Goal: Navigation & Orientation: Find specific page/section

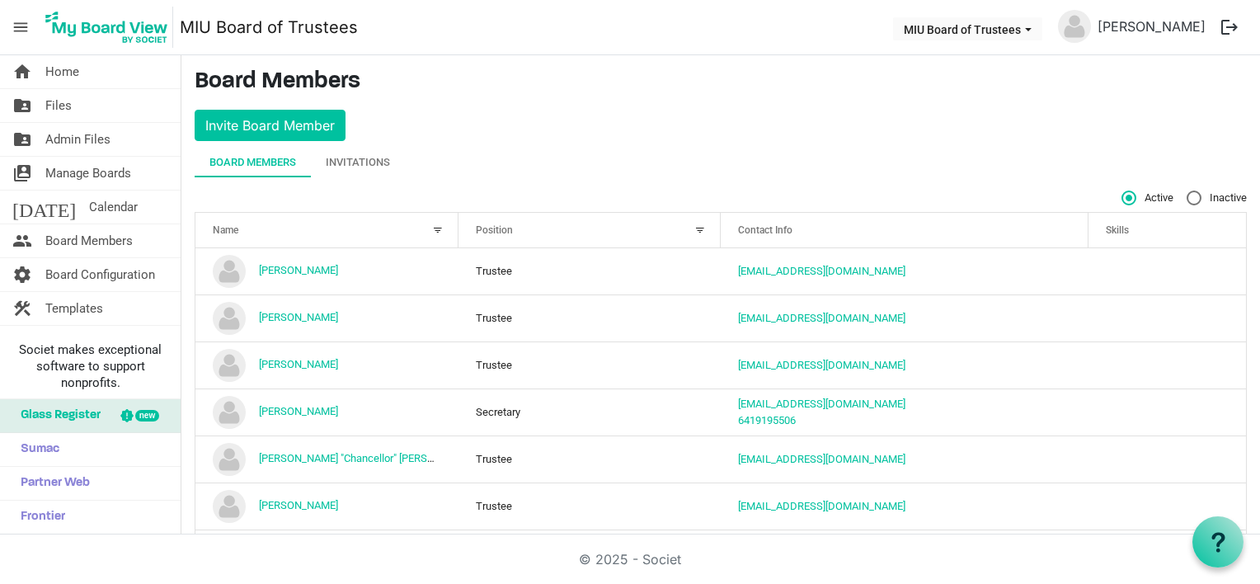
scroll to position [301, 0]
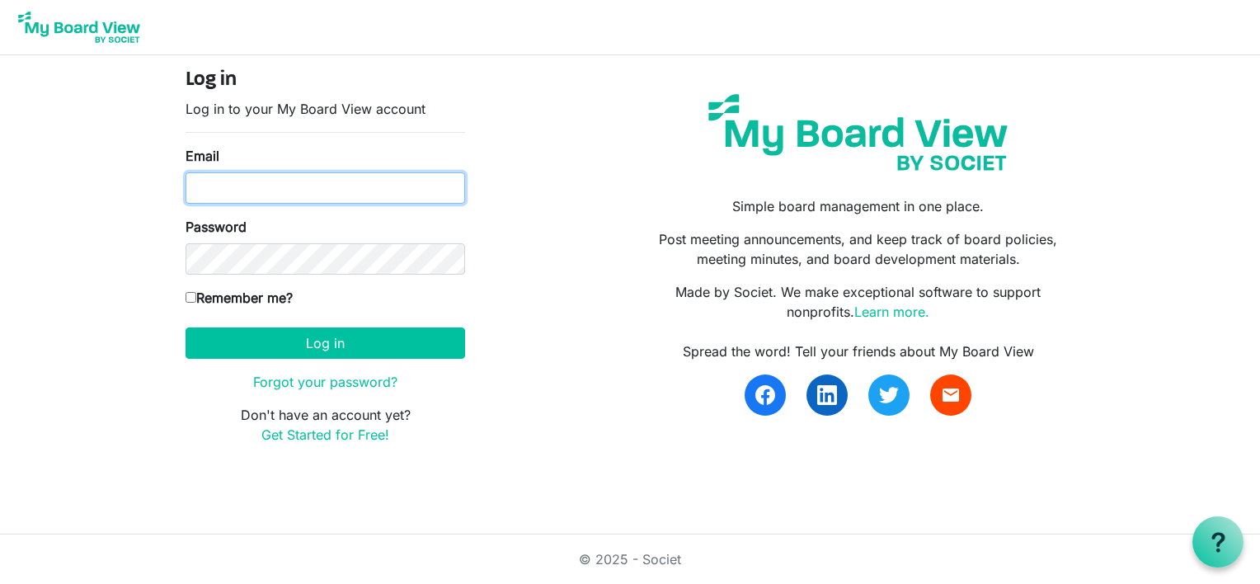
click at [244, 188] on input "Email" at bounding box center [326, 187] width 280 height 31
type input "boardoftrustees@miu.edu"
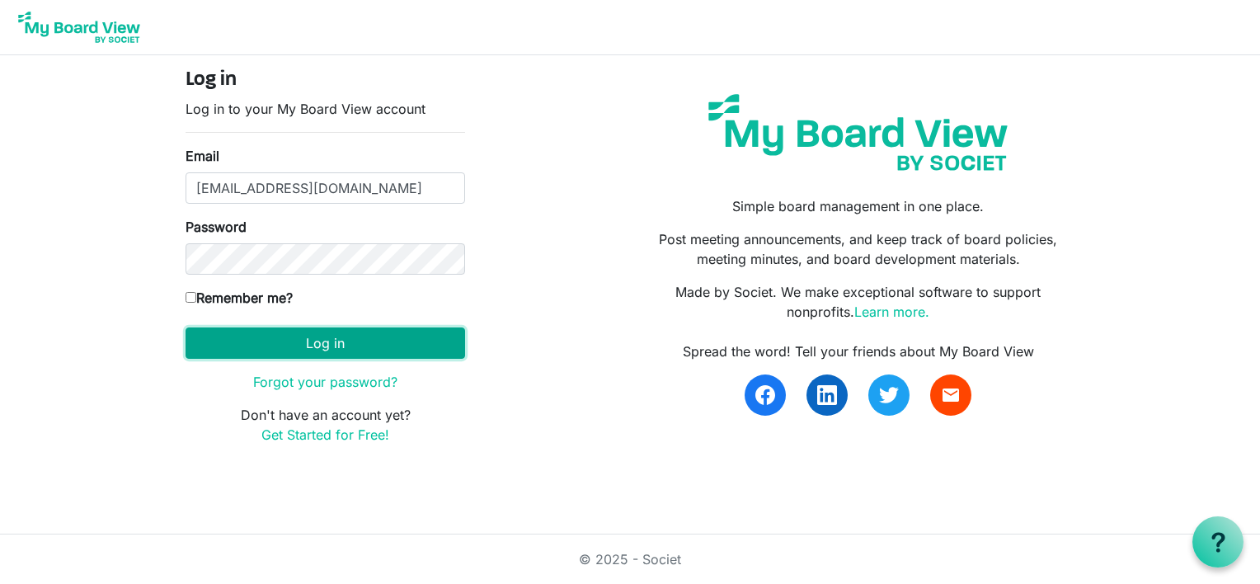
click at [313, 345] on button "Log in" at bounding box center [326, 342] width 280 height 31
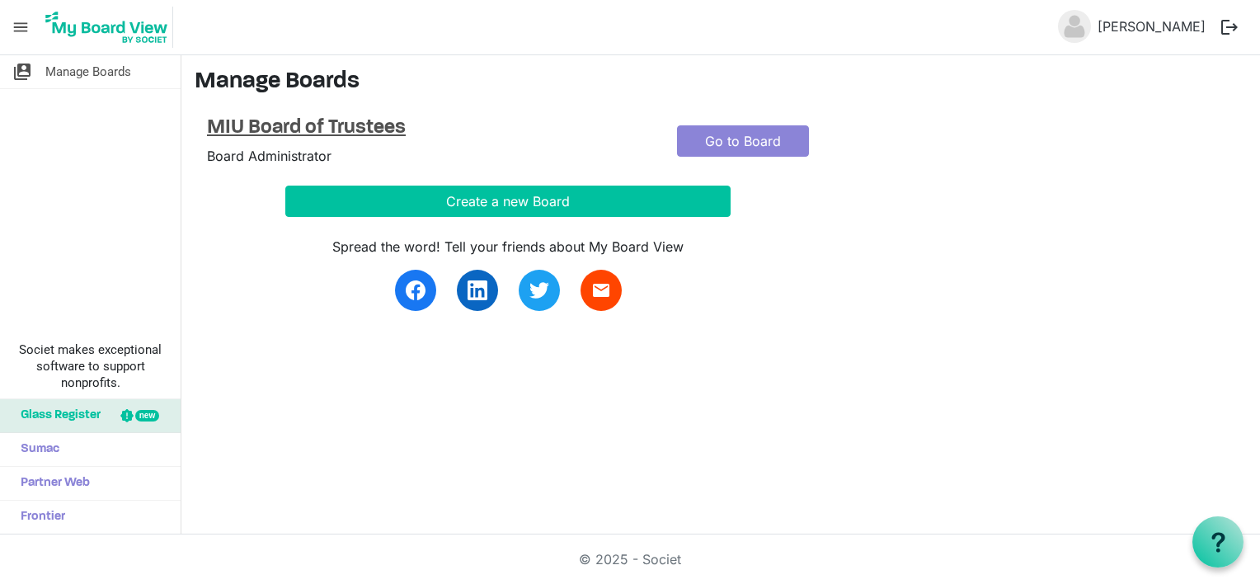
click at [280, 130] on h4 "MIU Board of Trustees" at bounding box center [429, 128] width 445 height 24
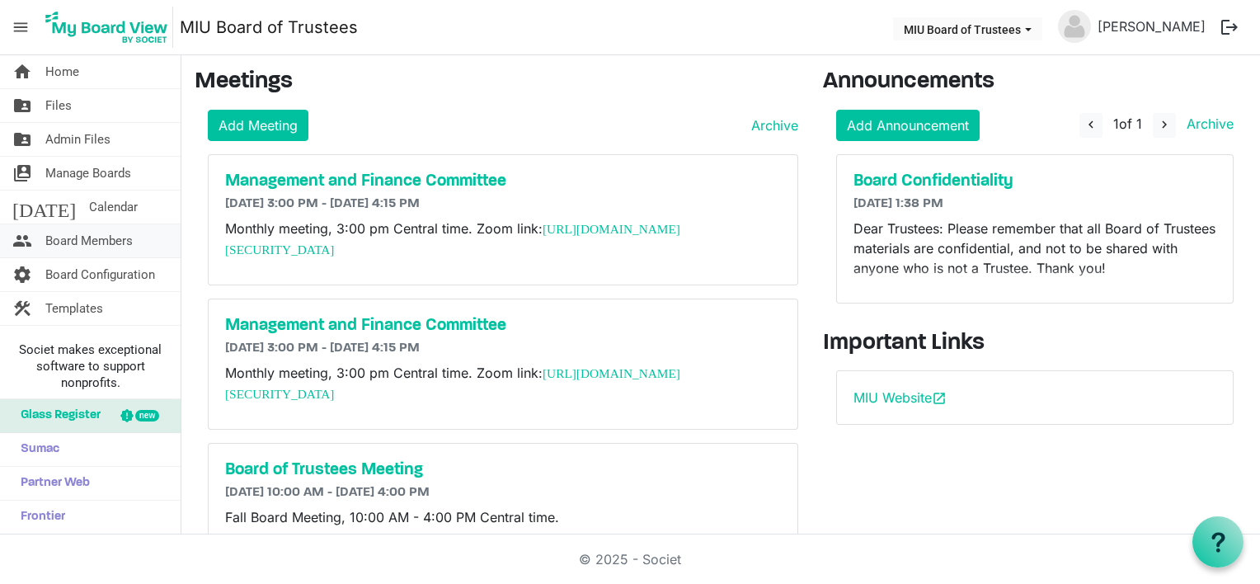
click at [90, 238] on span "Board Members" at bounding box center [88, 240] width 87 height 33
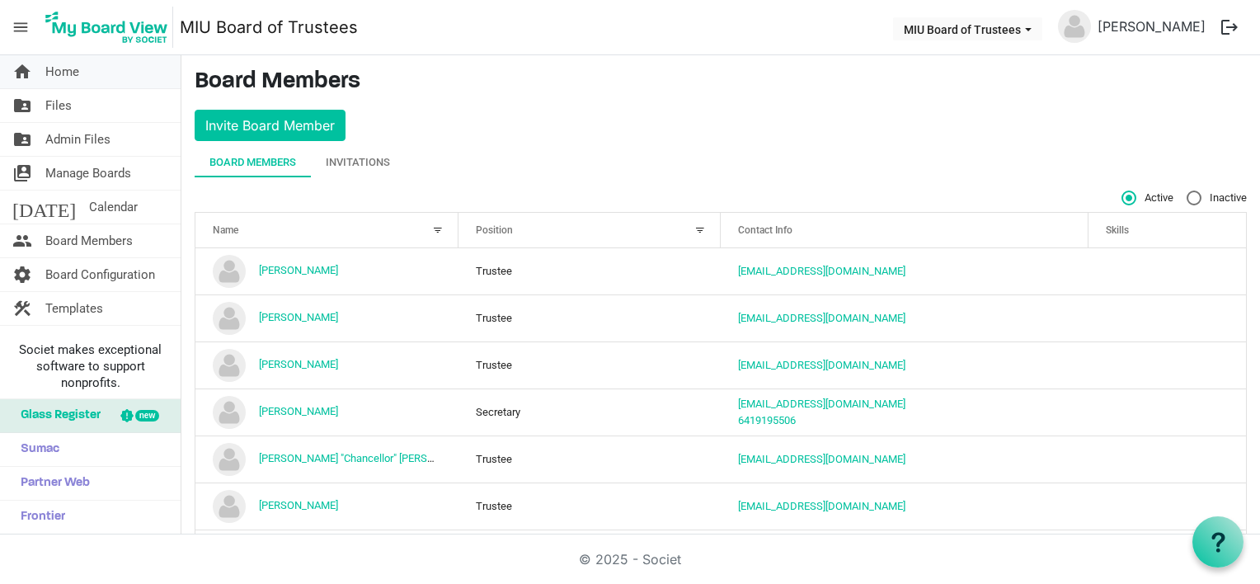
click at [69, 72] on span "Home" at bounding box center [62, 71] width 34 height 33
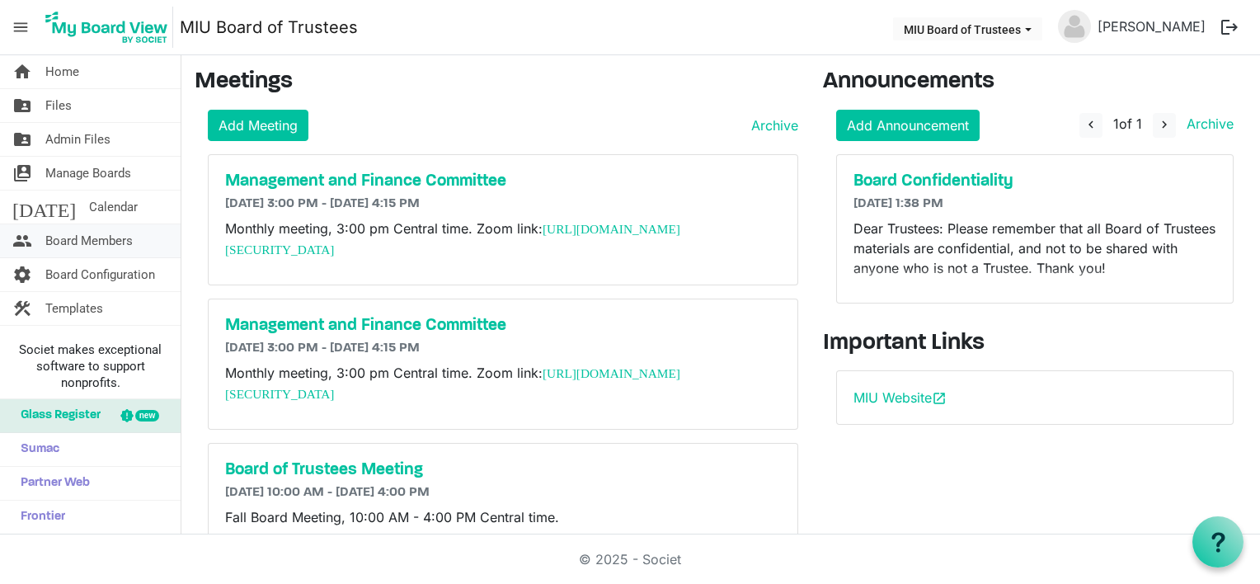
click at [99, 249] on span "Board Members" at bounding box center [88, 240] width 87 height 33
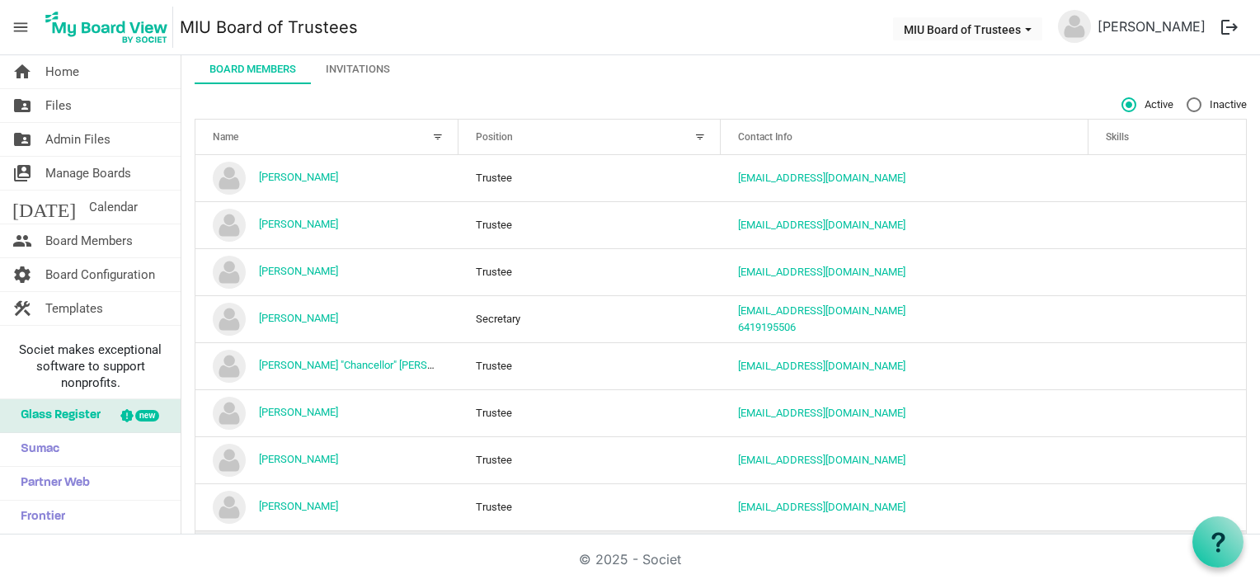
scroll to position [88, 0]
